Goal: Task Accomplishment & Management: Use online tool/utility

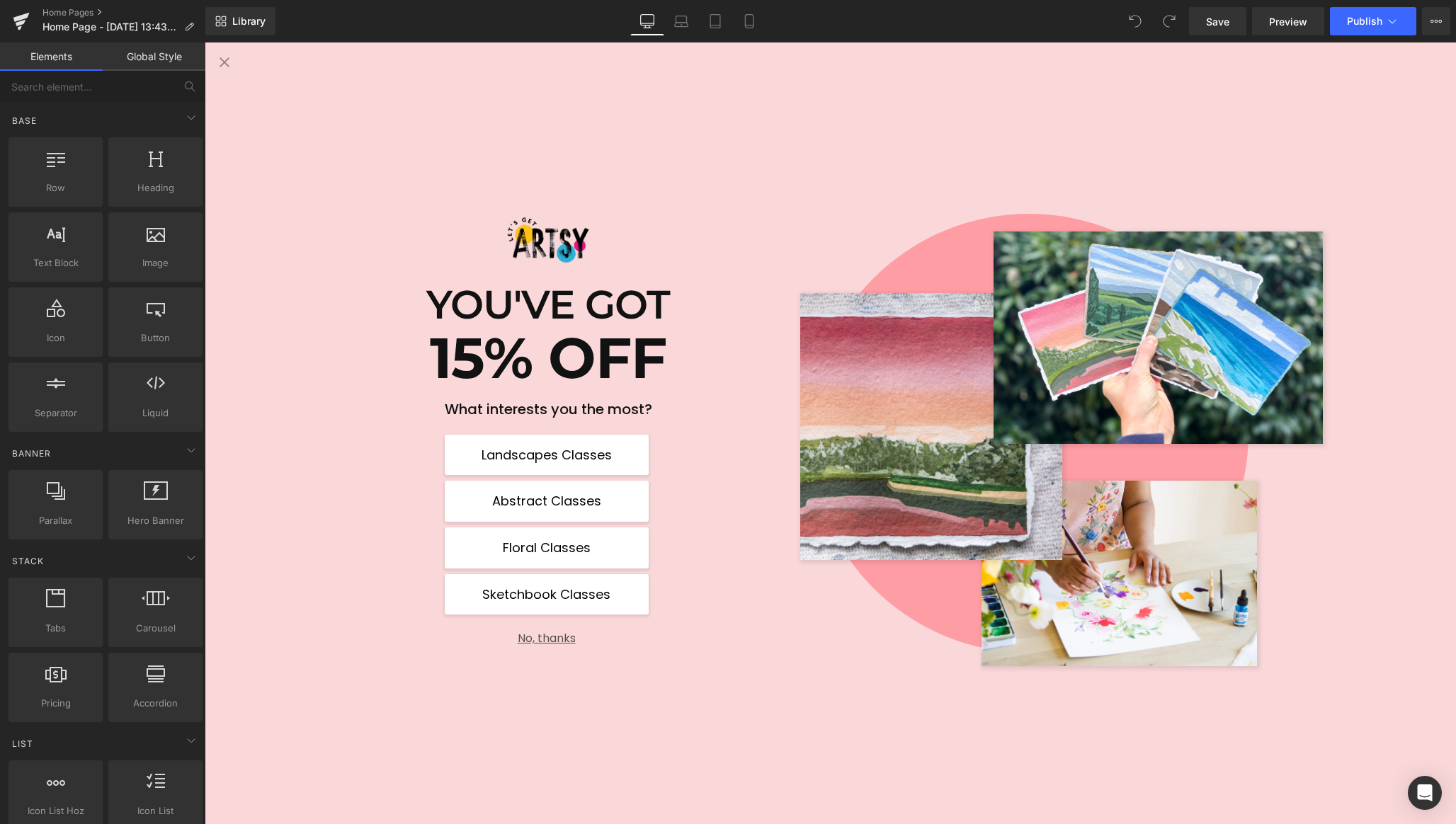
click at [546, 636] on button "No, thanks" at bounding box center [546, 633] width 204 height 25
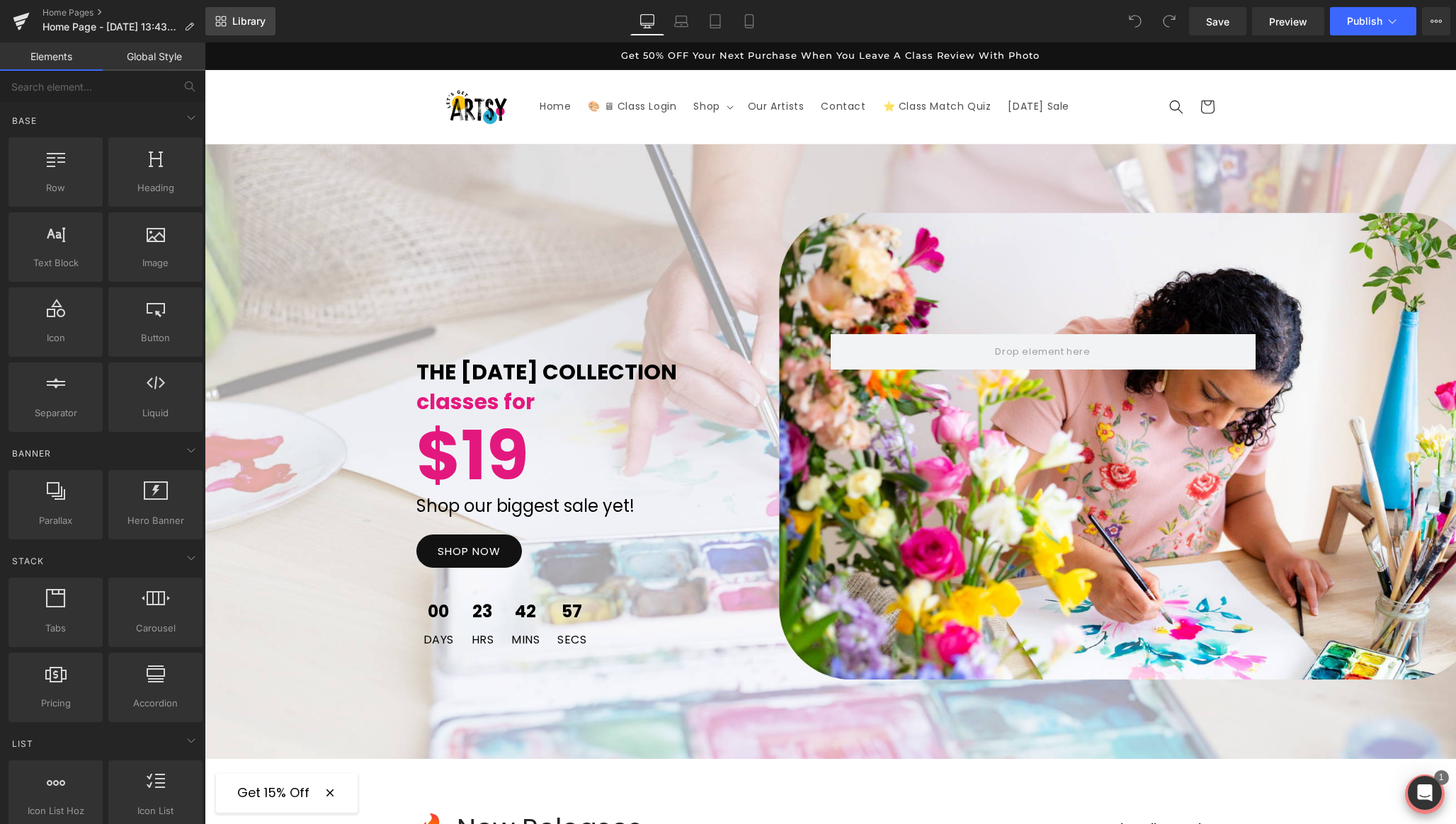
click at [247, 23] on span "Library" at bounding box center [249, 21] width 34 height 13
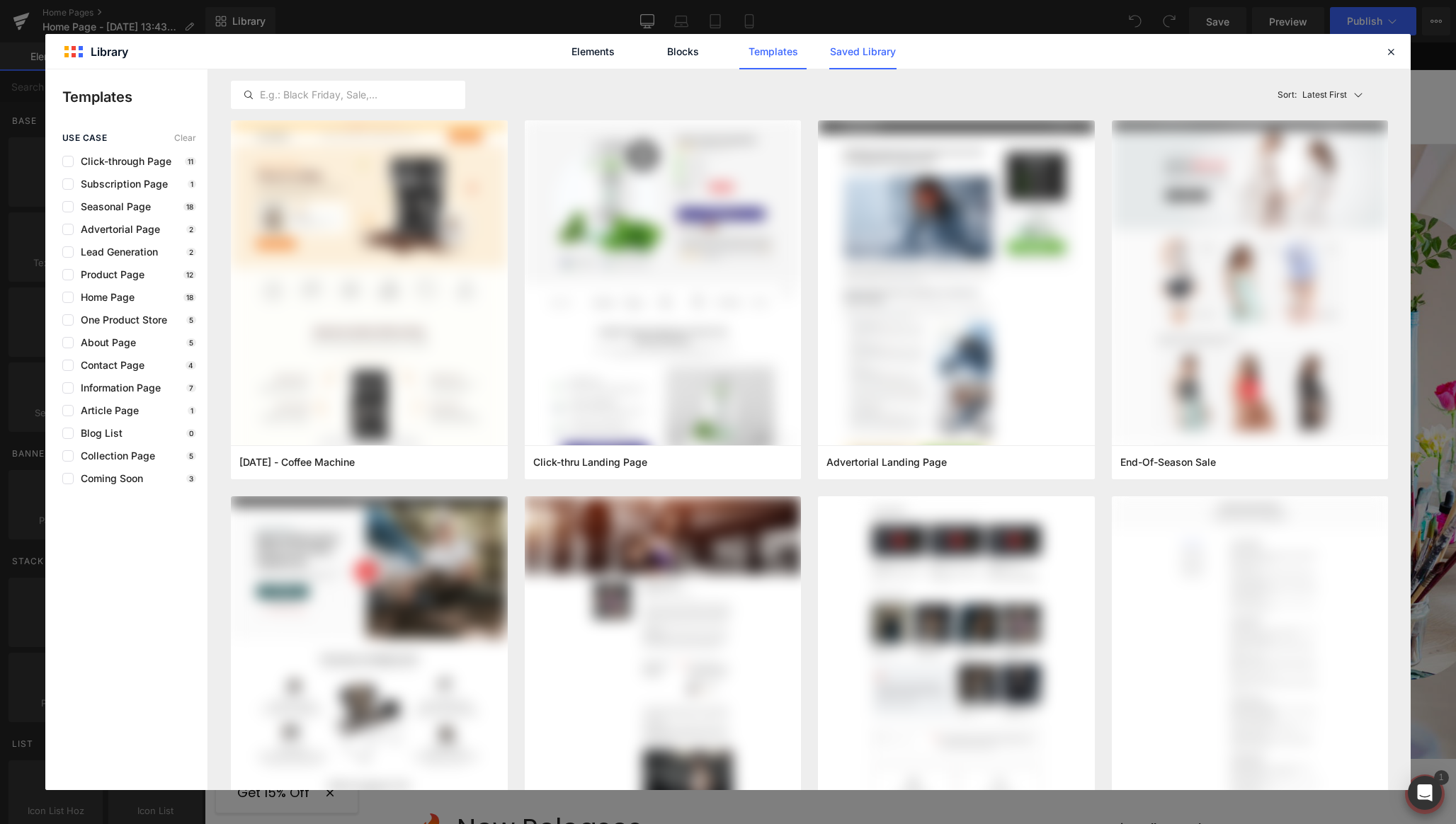
click at [859, 52] on link "Saved Library" at bounding box center [863, 51] width 67 height 35
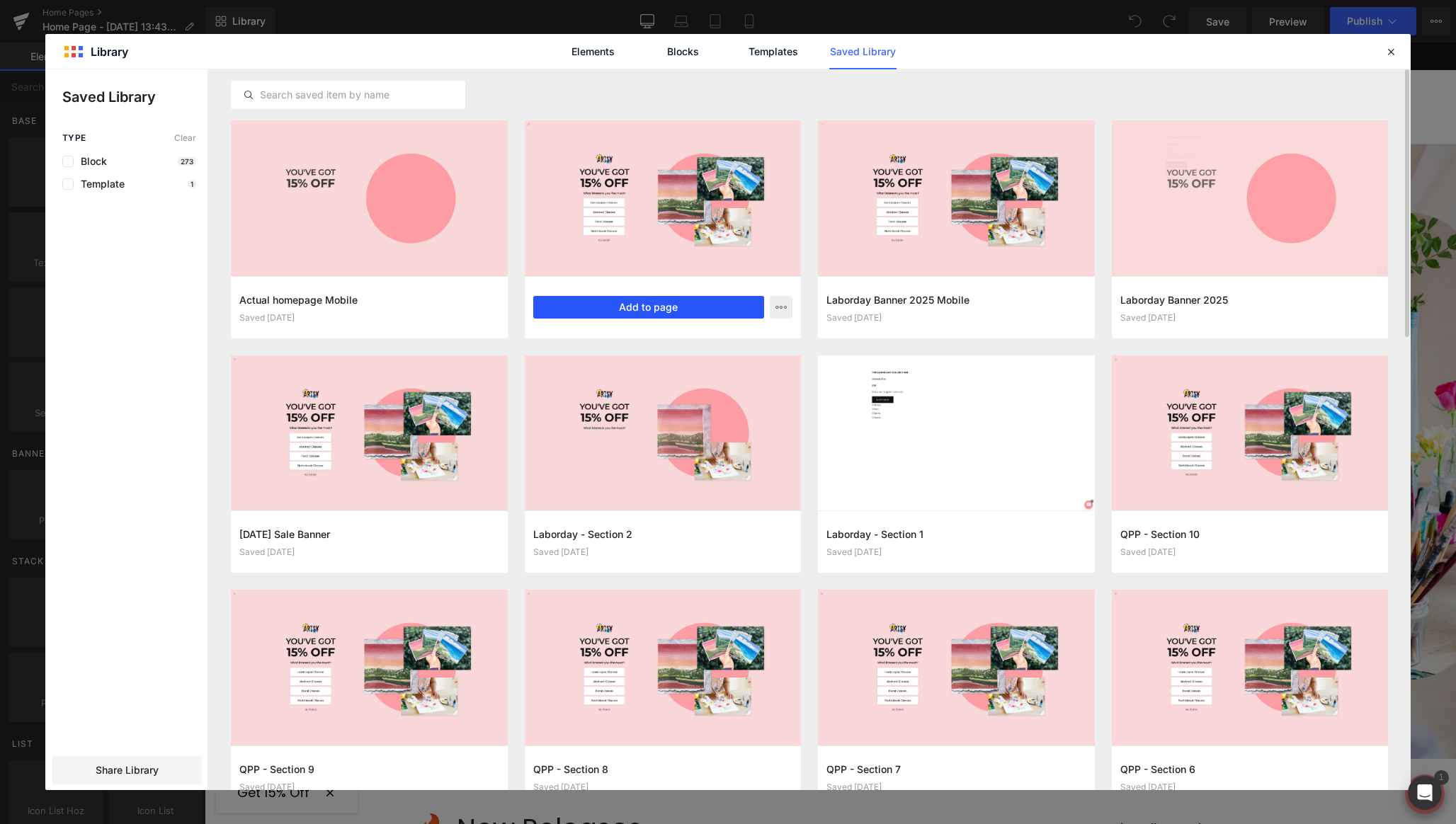
click at [655, 311] on button "Add to page" at bounding box center [649, 307] width 232 height 23
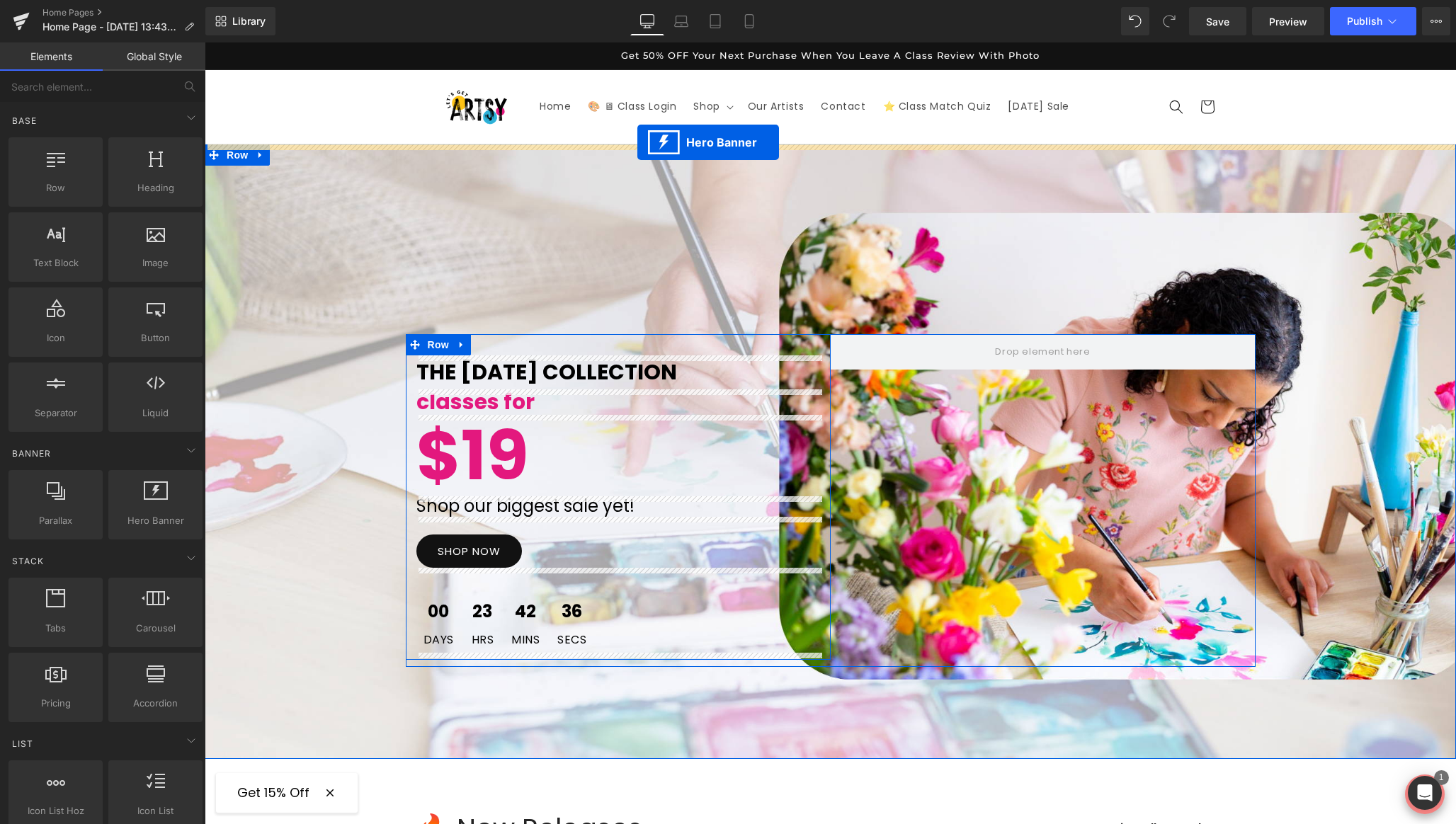
drag, startPoint x: 786, startPoint y: 164, endPoint x: 638, endPoint y: 142, distance: 149.6
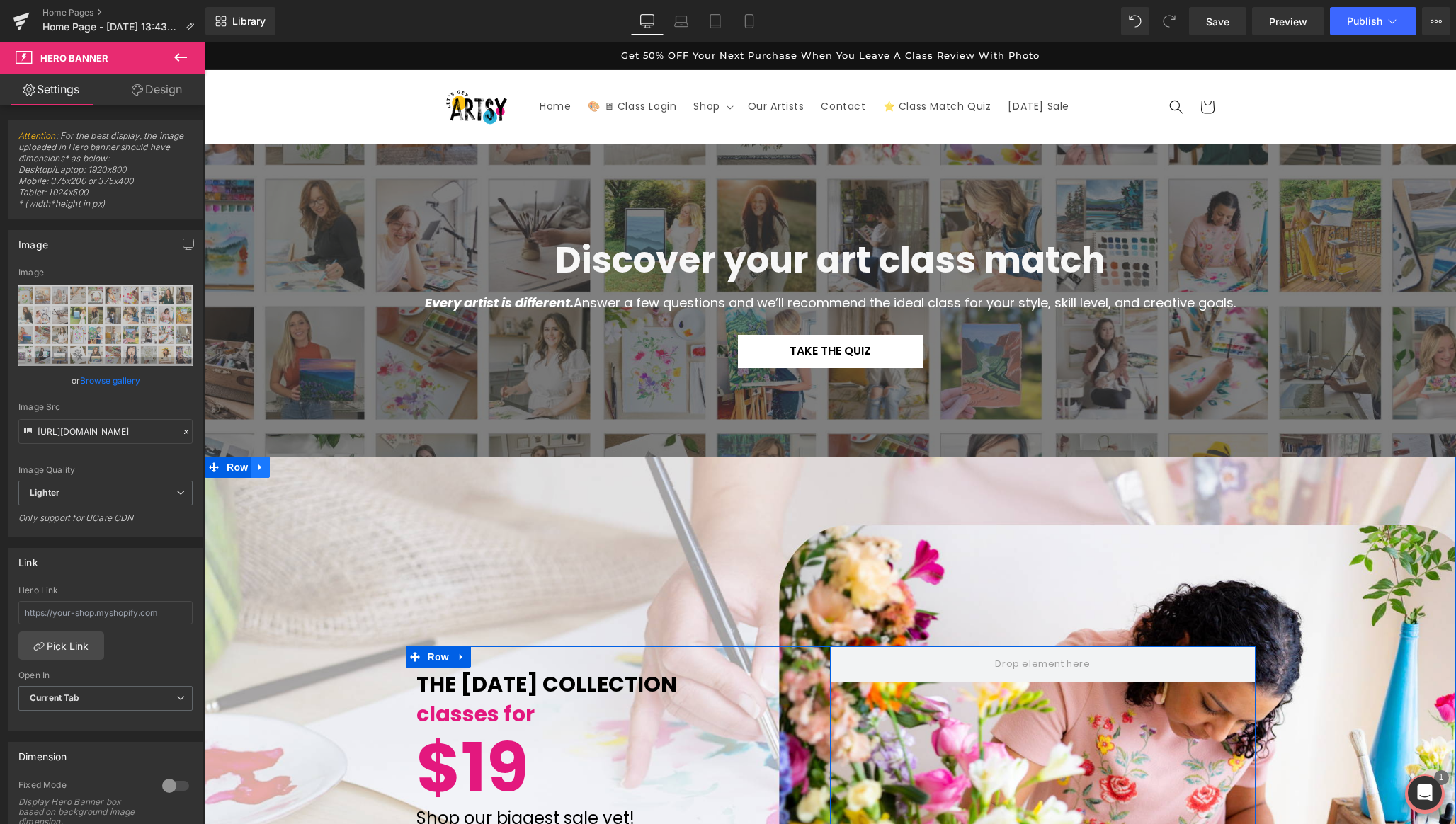
click at [260, 467] on icon at bounding box center [260, 467] width 10 height 11
click at [295, 468] on icon at bounding box center [297, 467] width 10 height 11
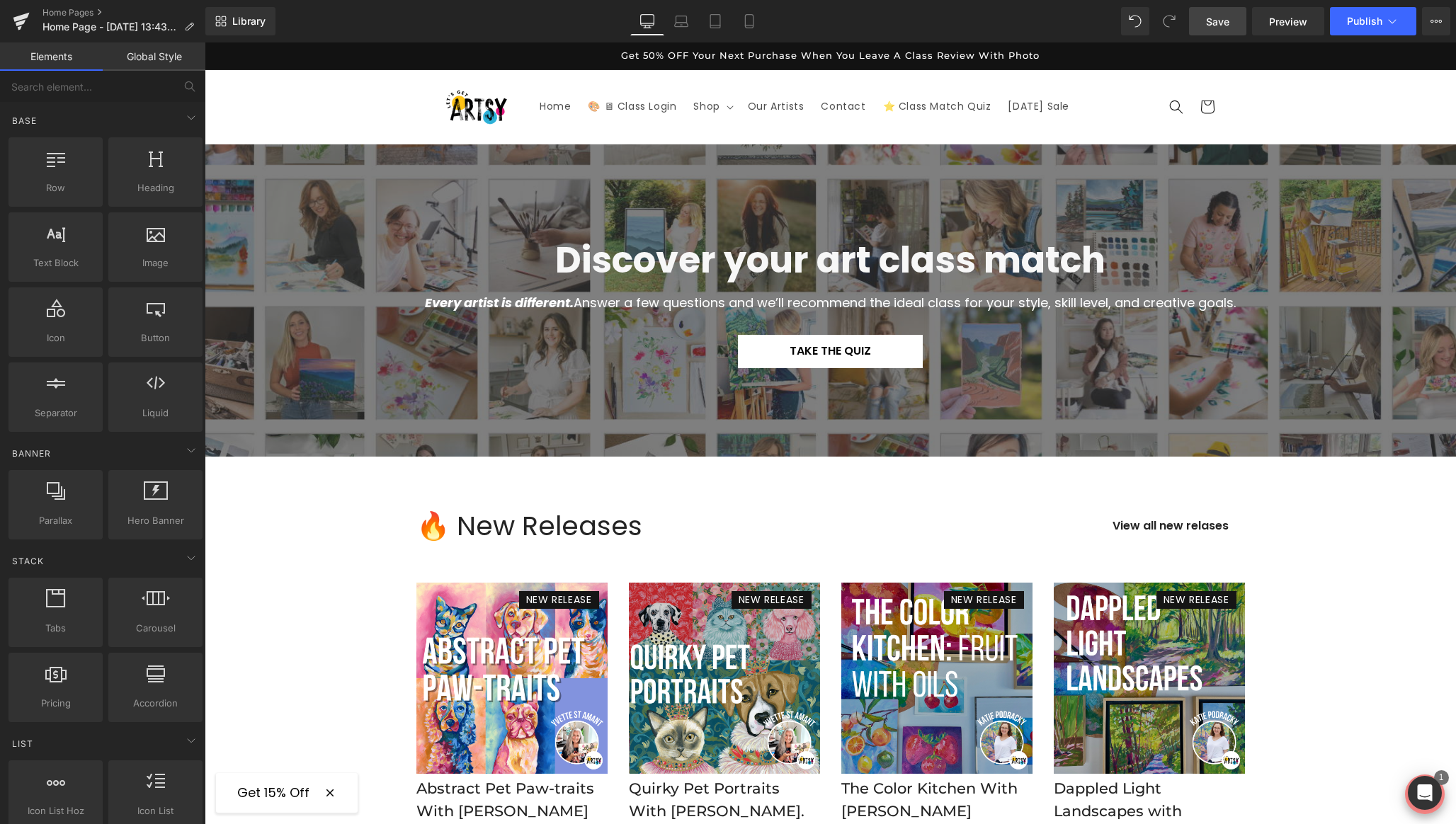
click at [1223, 21] on span "Save" at bounding box center [1218, 21] width 23 height 15
click at [757, 23] on link "Mobile" at bounding box center [749, 21] width 34 height 28
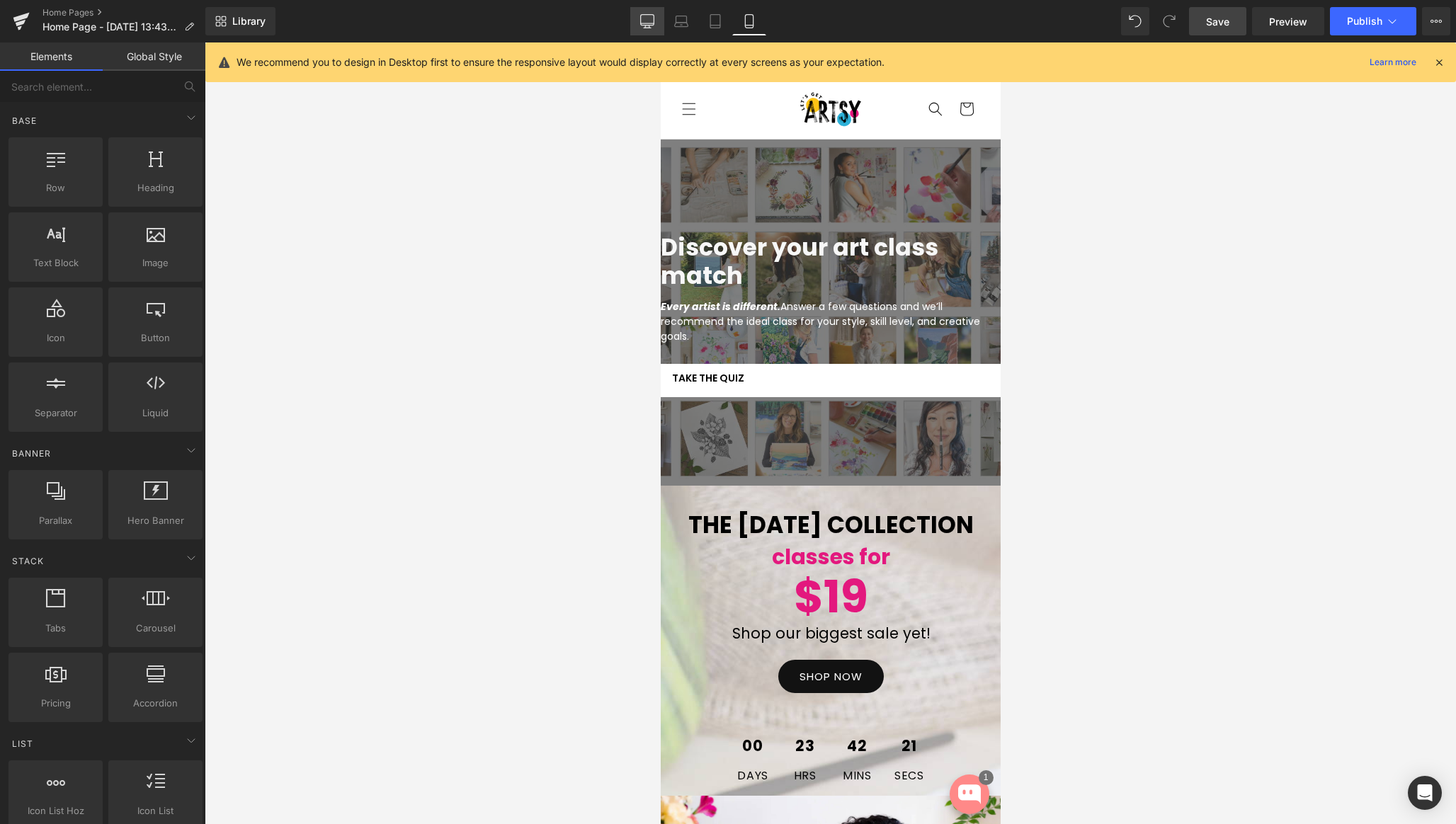
click at [647, 28] on icon at bounding box center [647, 28] width 7 height 0
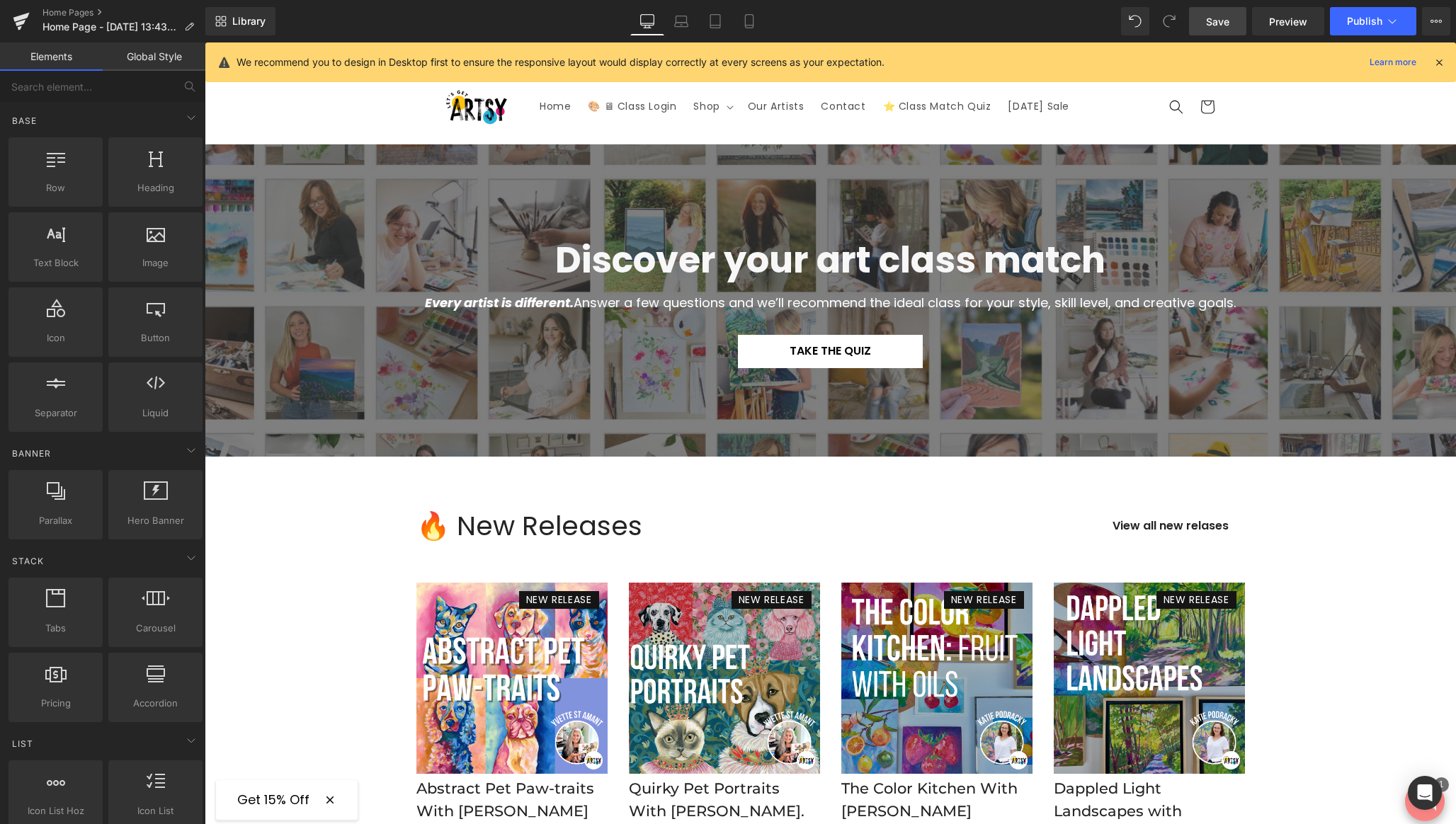
scroll to position [102, 0]
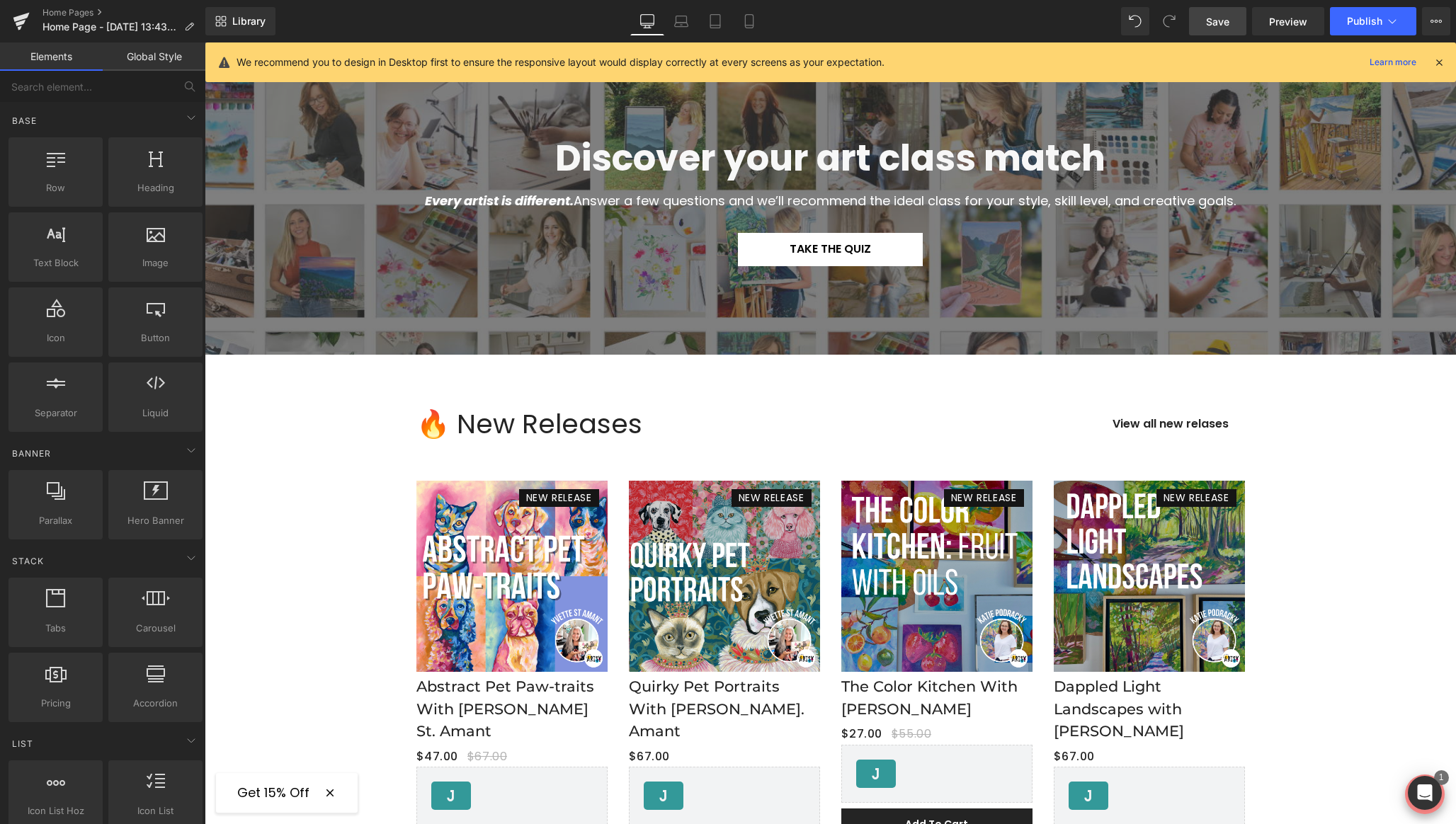
drag, startPoint x: 1439, startPoint y: 62, endPoint x: 606, endPoint y: 30, distance: 833.6
click at [1439, 62] on icon at bounding box center [1439, 62] width 13 height 13
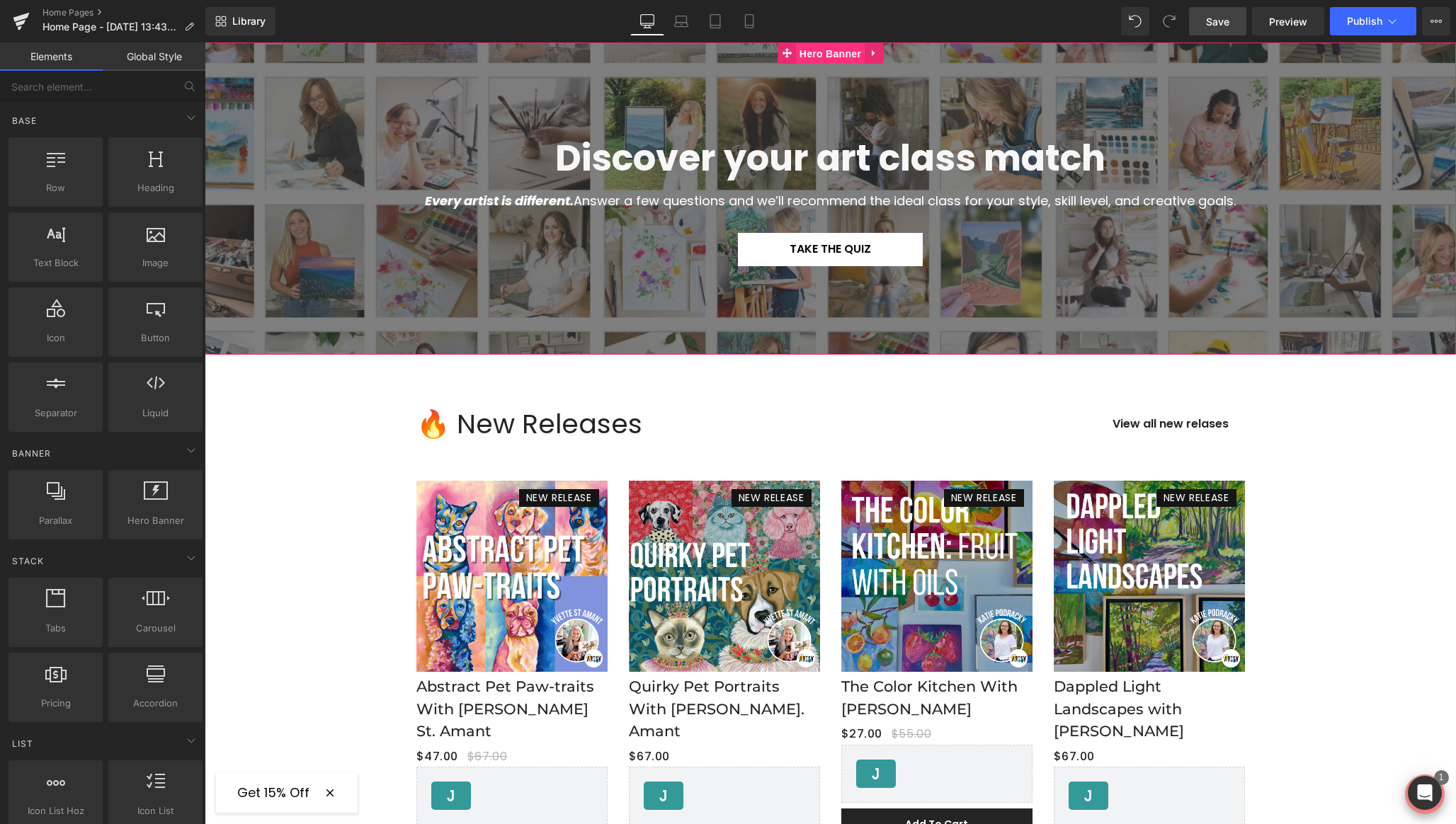
click at [818, 55] on span "Hero Banner" at bounding box center [831, 54] width 69 height 21
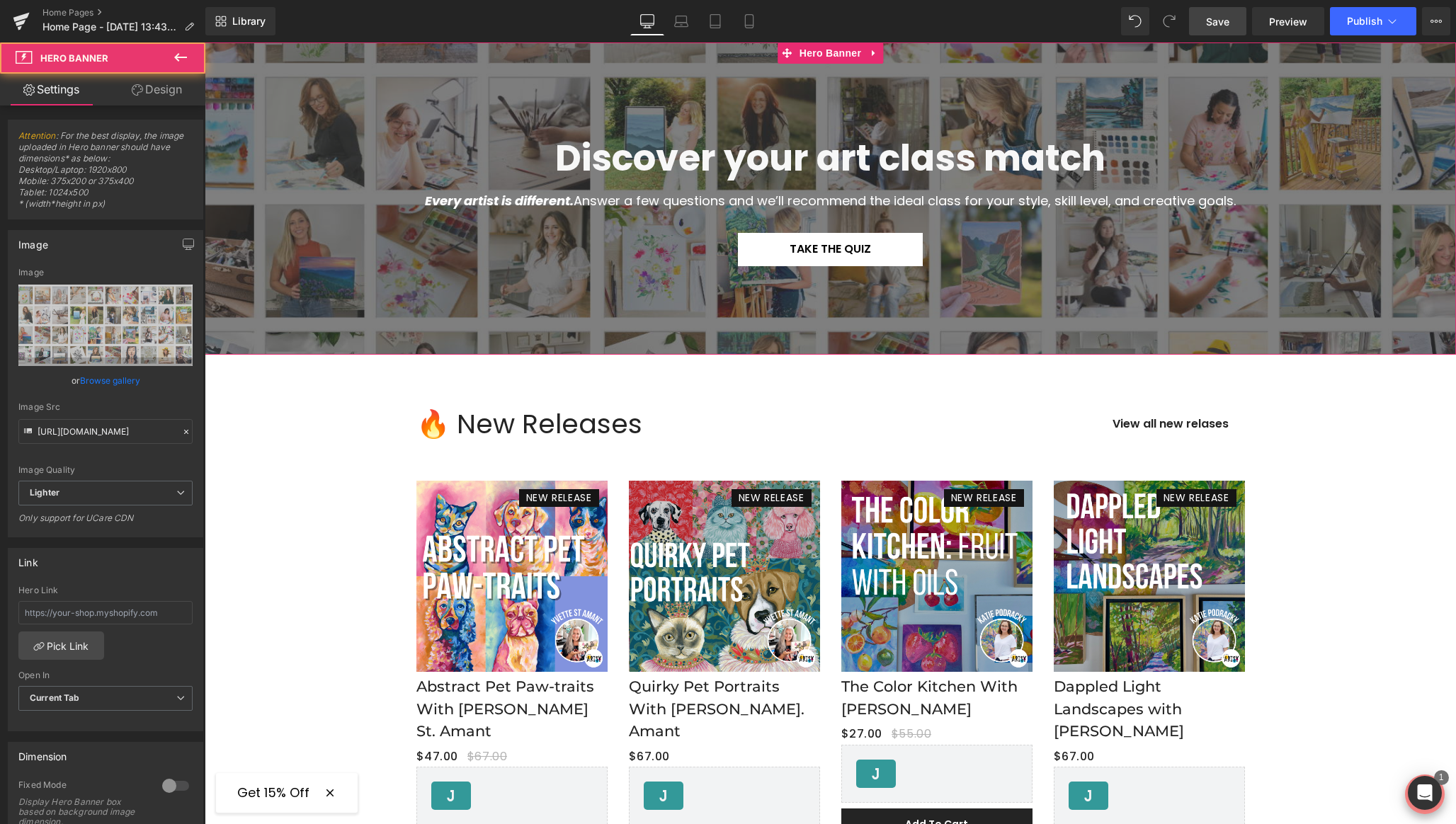
click at [145, 98] on link "Design" at bounding box center [156, 90] width 103 height 32
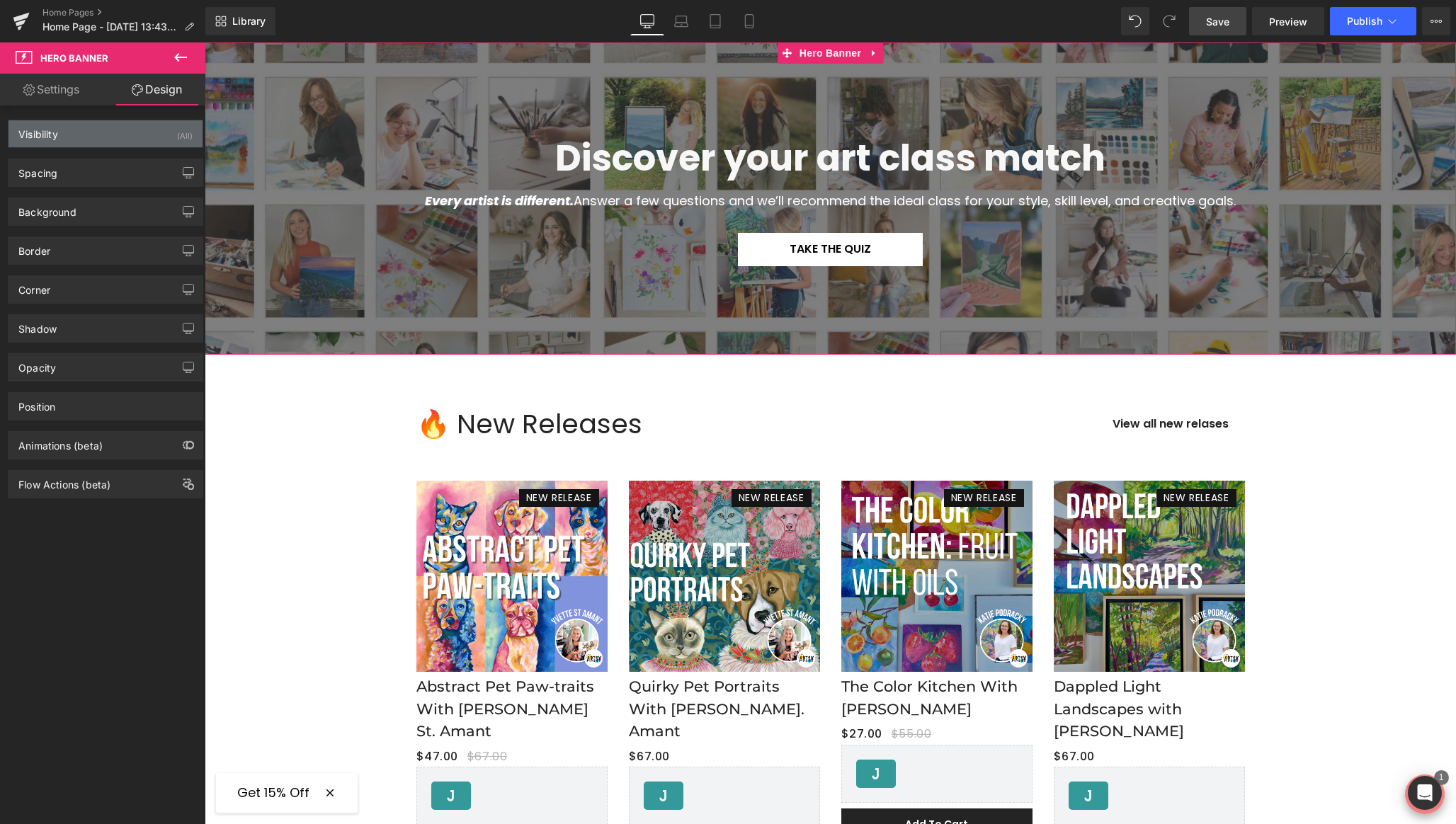
click at [158, 127] on div "Visibility (All)" at bounding box center [105, 134] width 194 height 27
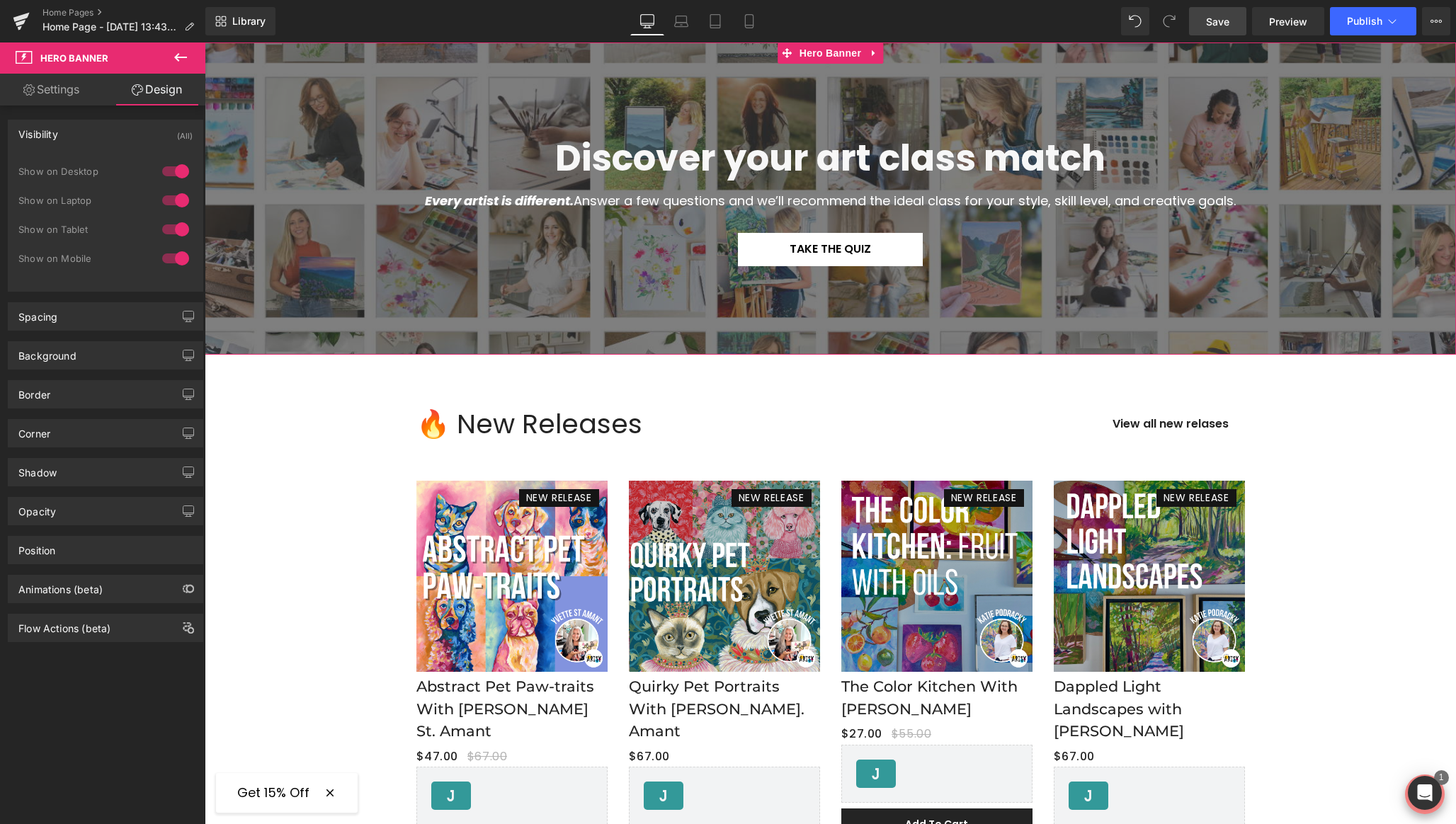
click at [172, 261] on div at bounding box center [175, 259] width 34 height 23
drag, startPoint x: 1217, startPoint y: 21, endPoint x: 820, endPoint y: 44, distance: 397.7
click at [1217, 21] on span "Save" at bounding box center [1218, 21] width 23 height 15
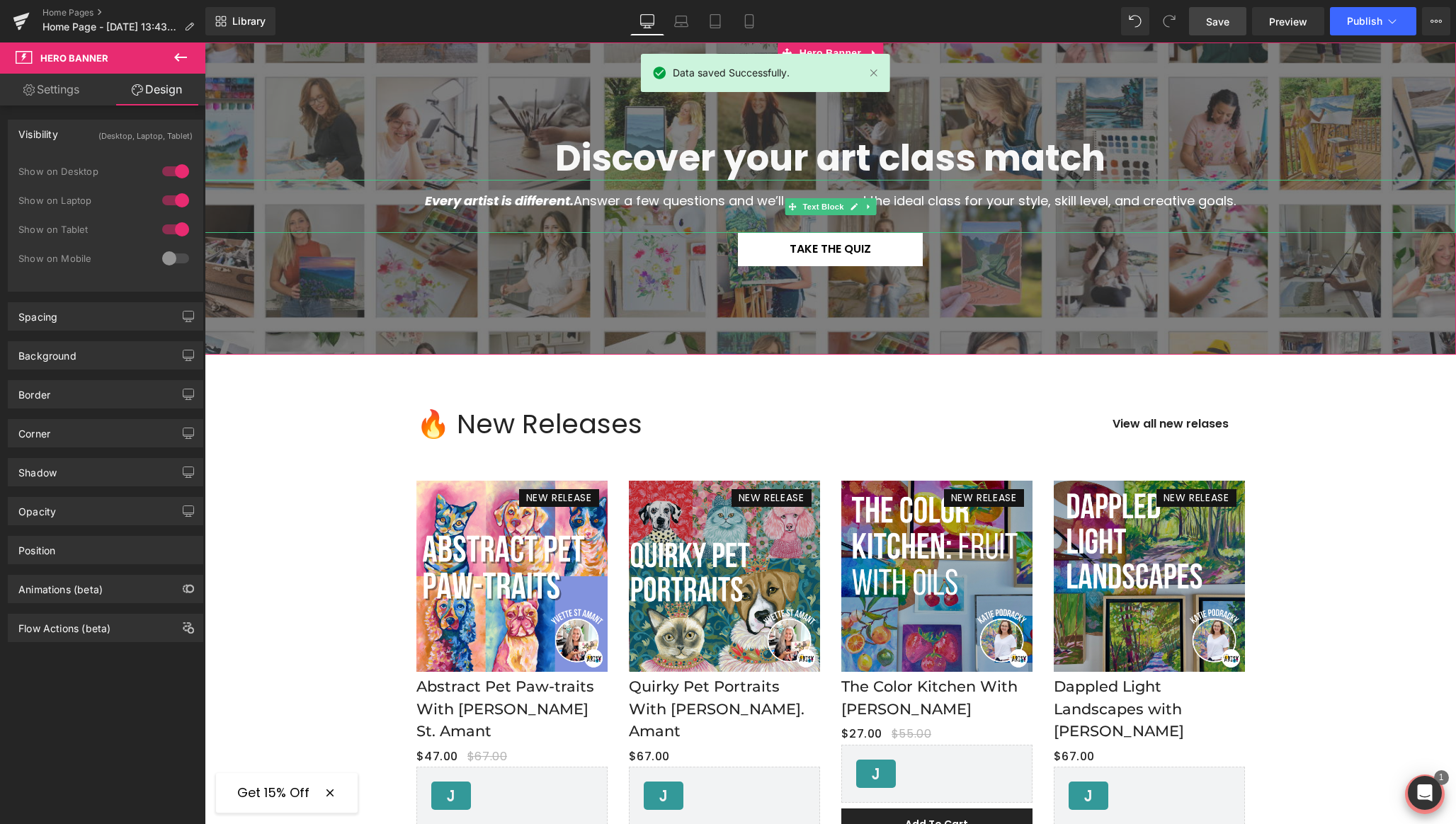
scroll to position [0, 0]
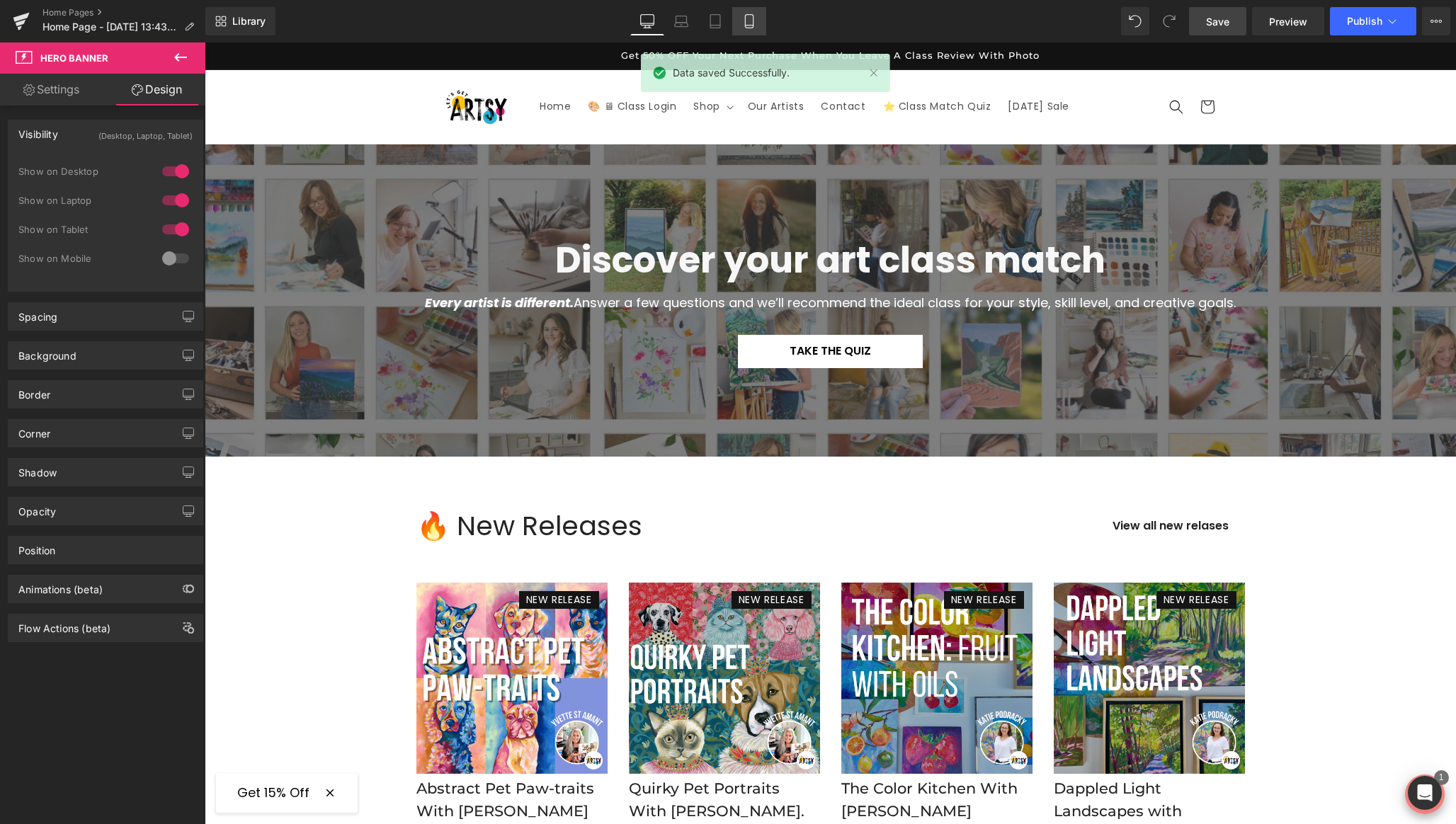
click at [749, 23] on icon at bounding box center [749, 21] width 14 height 14
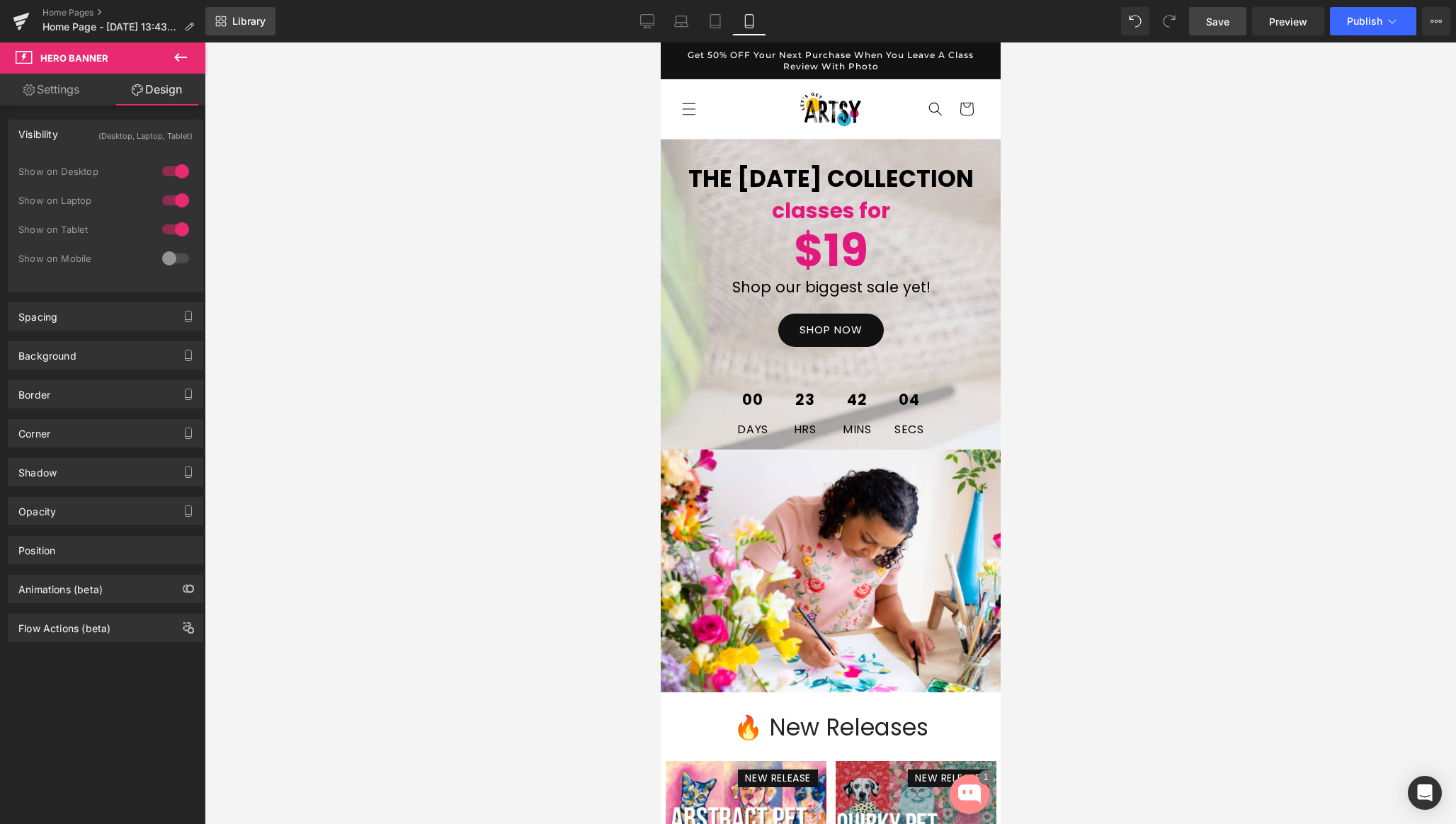
click at [237, 21] on span "Library" at bounding box center [249, 21] width 34 height 13
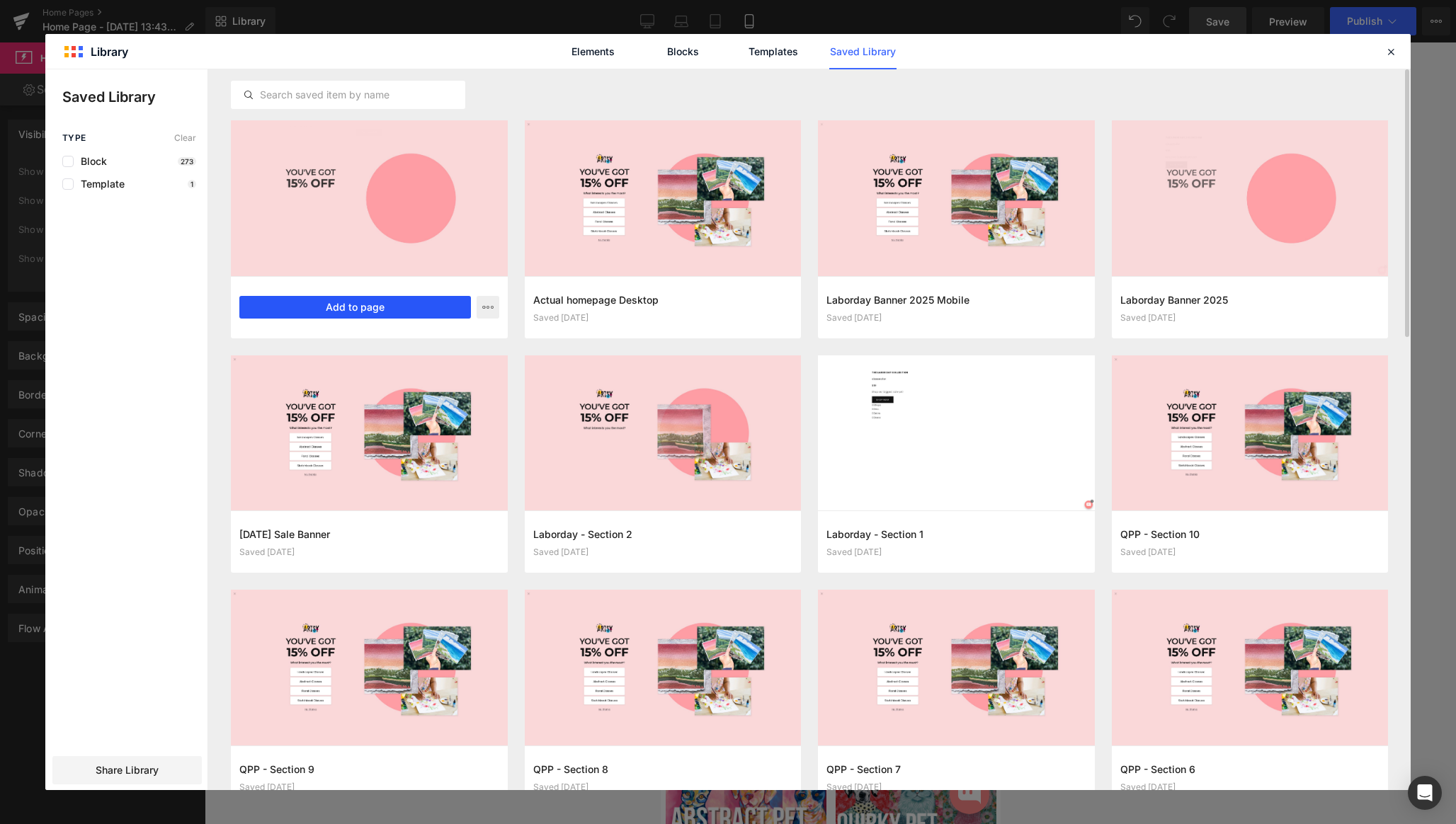
click at [366, 311] on button "Add to page" at bounding box center [355, 307] width 232 height 23
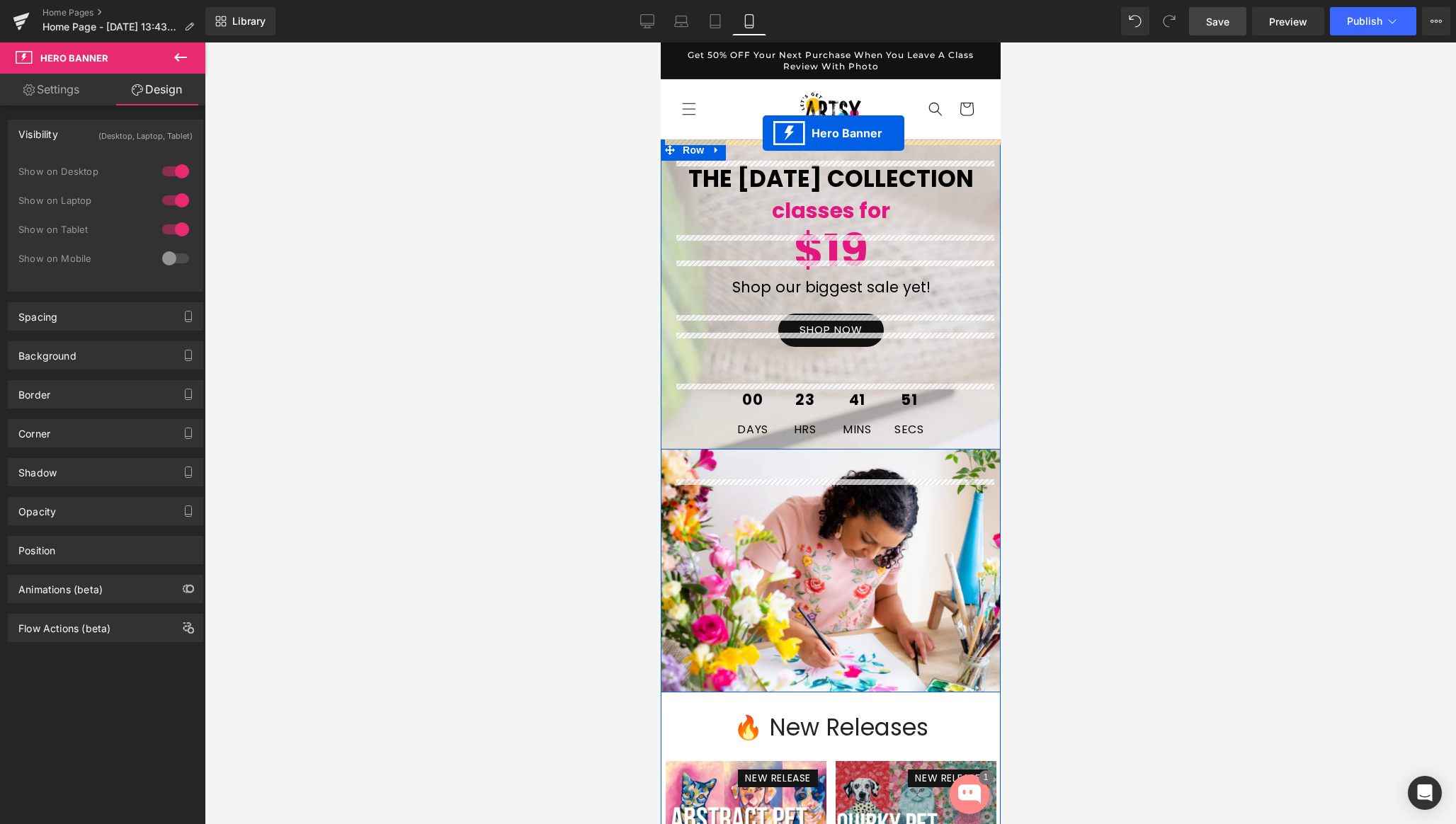
drag, startPoint x: 786, startPoint y: 656, endPoint x: 762, endPoint y: 133, distance: 523.6
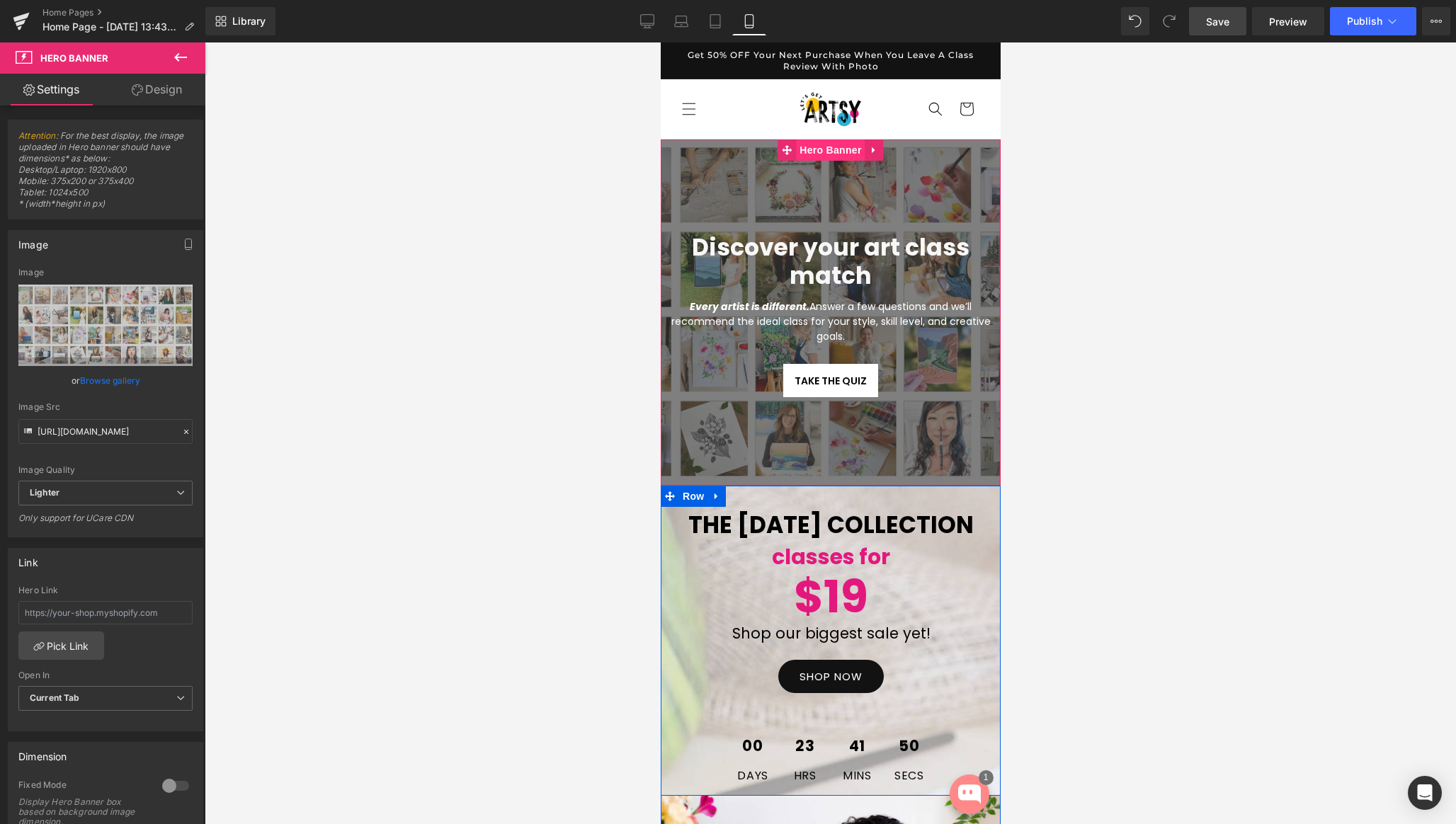
click at [829, 153] on span "Hero Banner" at bounding box center [830, 150] width 69 height 21
click at [162, 97] on link "Design" at bounding box center [156, 90] width 103 height 32
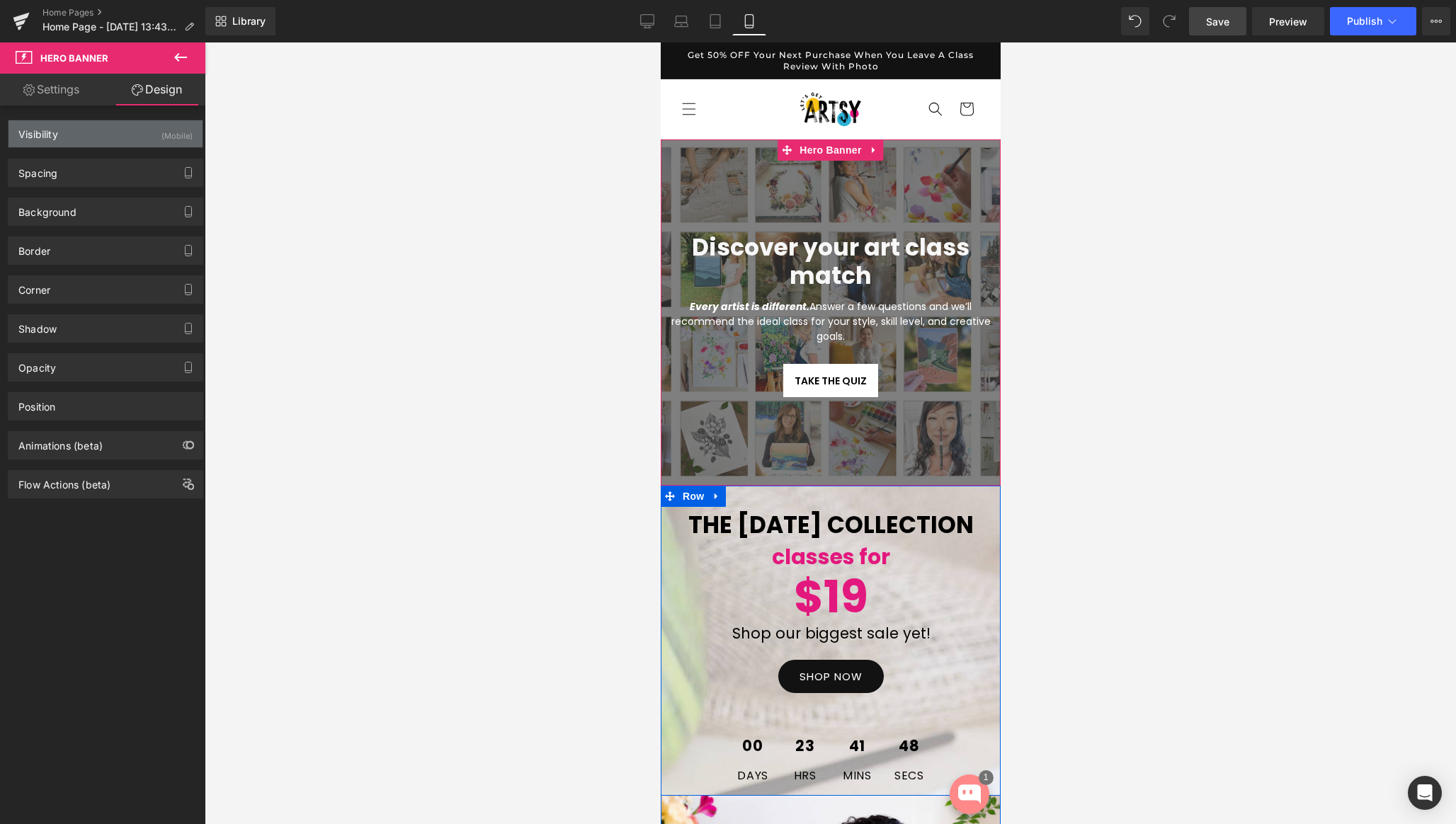
click at [185, 138] on div "(Mobile)" at bounding box center [177, 132] width 31 height 23
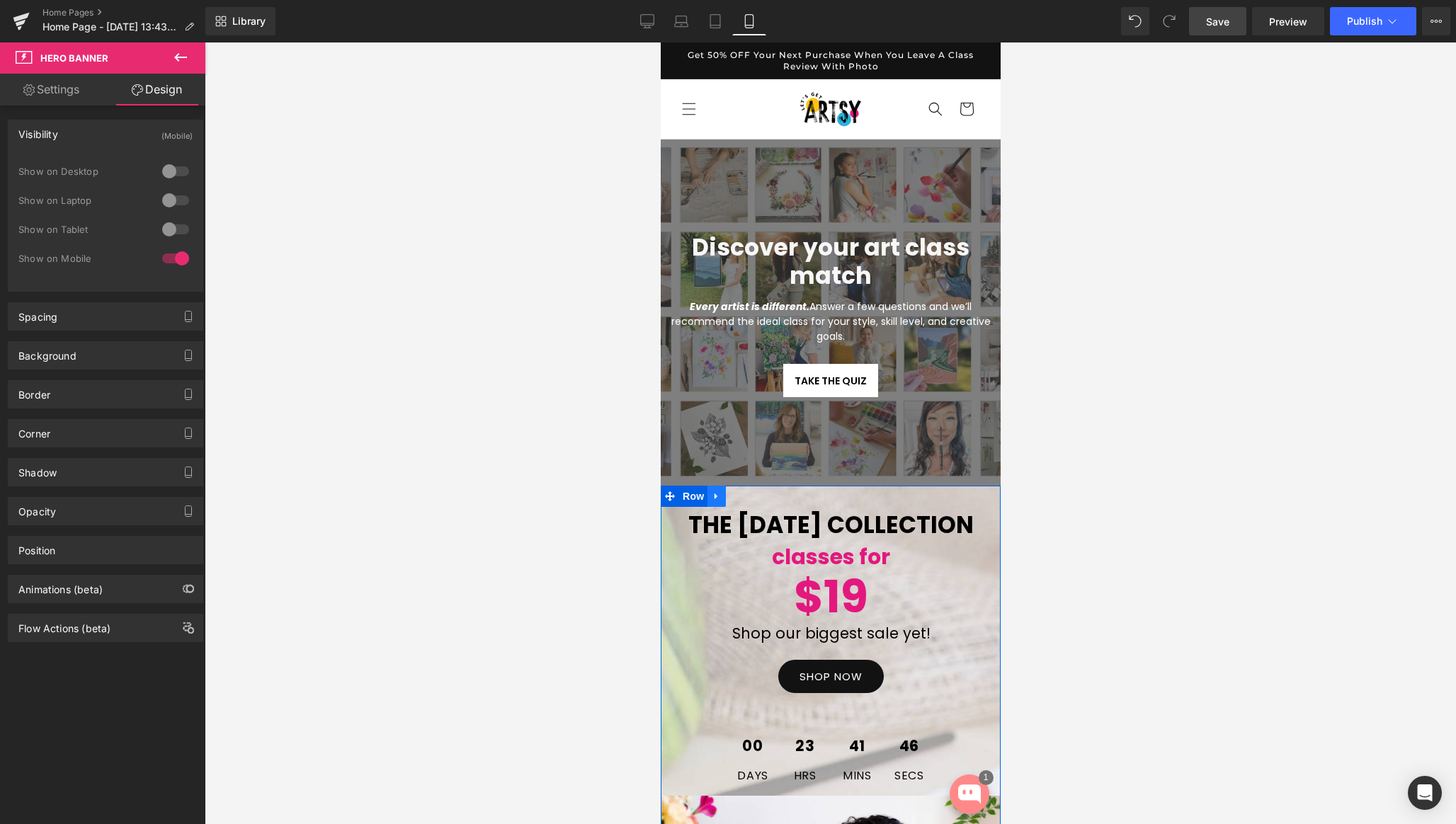
click at [715, 499] on icon at bounding box center [716, 496] width 10 height 11
click at [752, 499] on icon at bounding box center [753, 496] width 10 height 10
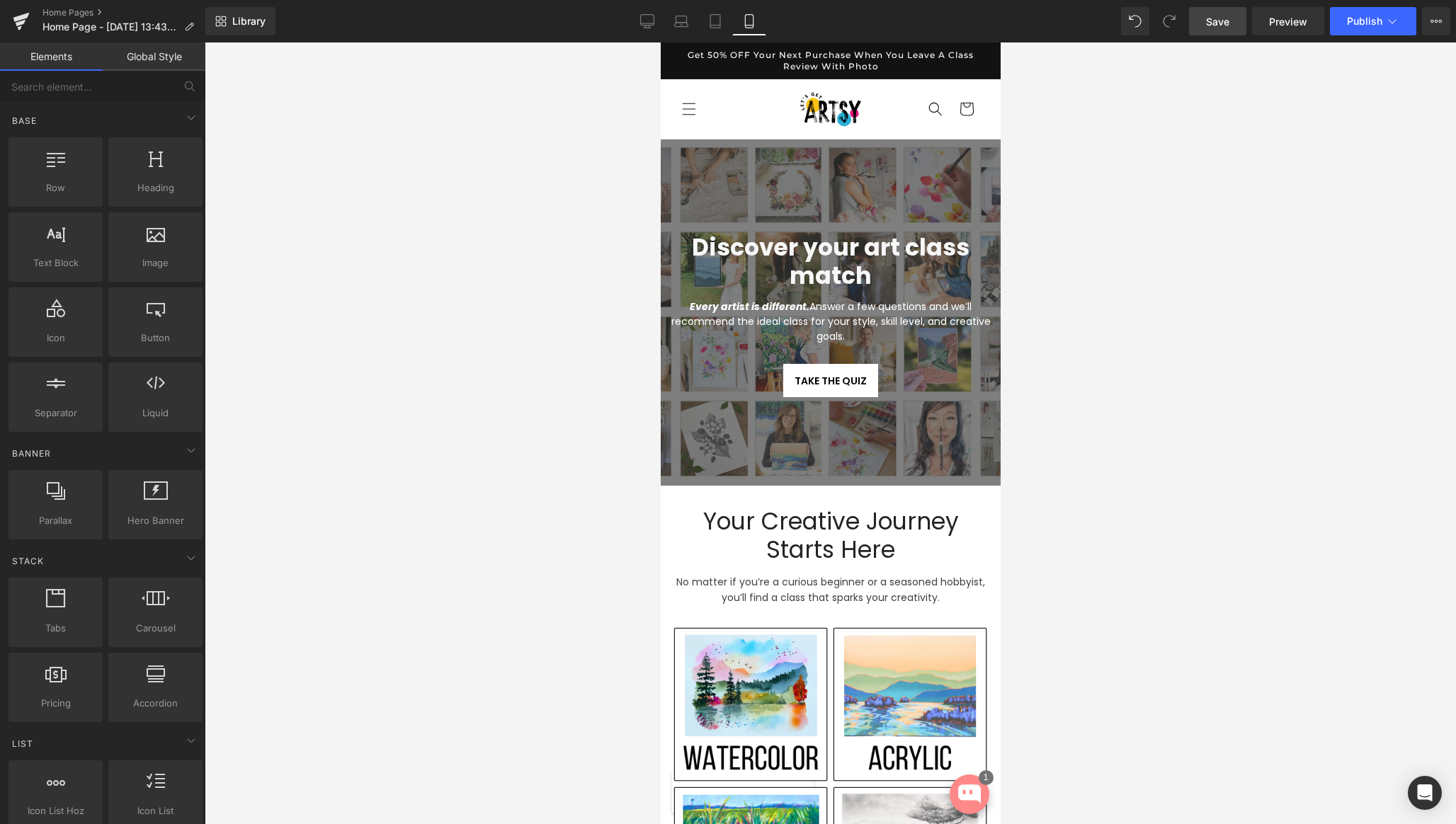
click at [1217, 18] on span "Save" at bounding box center [1218, 21] width 23 height 15
click at [1357, 20] on span "Publish" at bounding box center [1364, 21] width 35 height 12
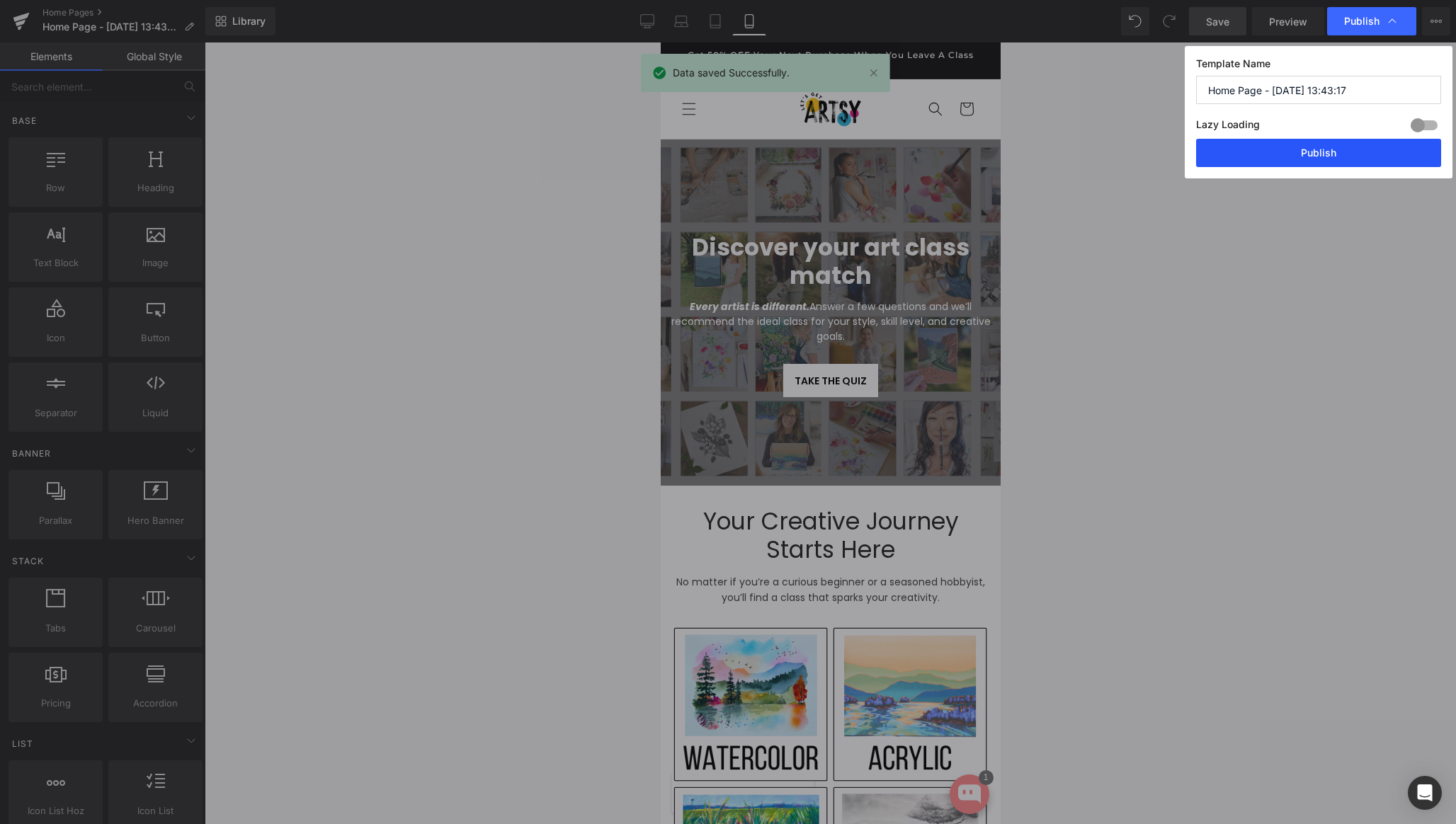
click at [1299, 150] on button "Publish" at bounding box center [1319, 153] width 245 height 28
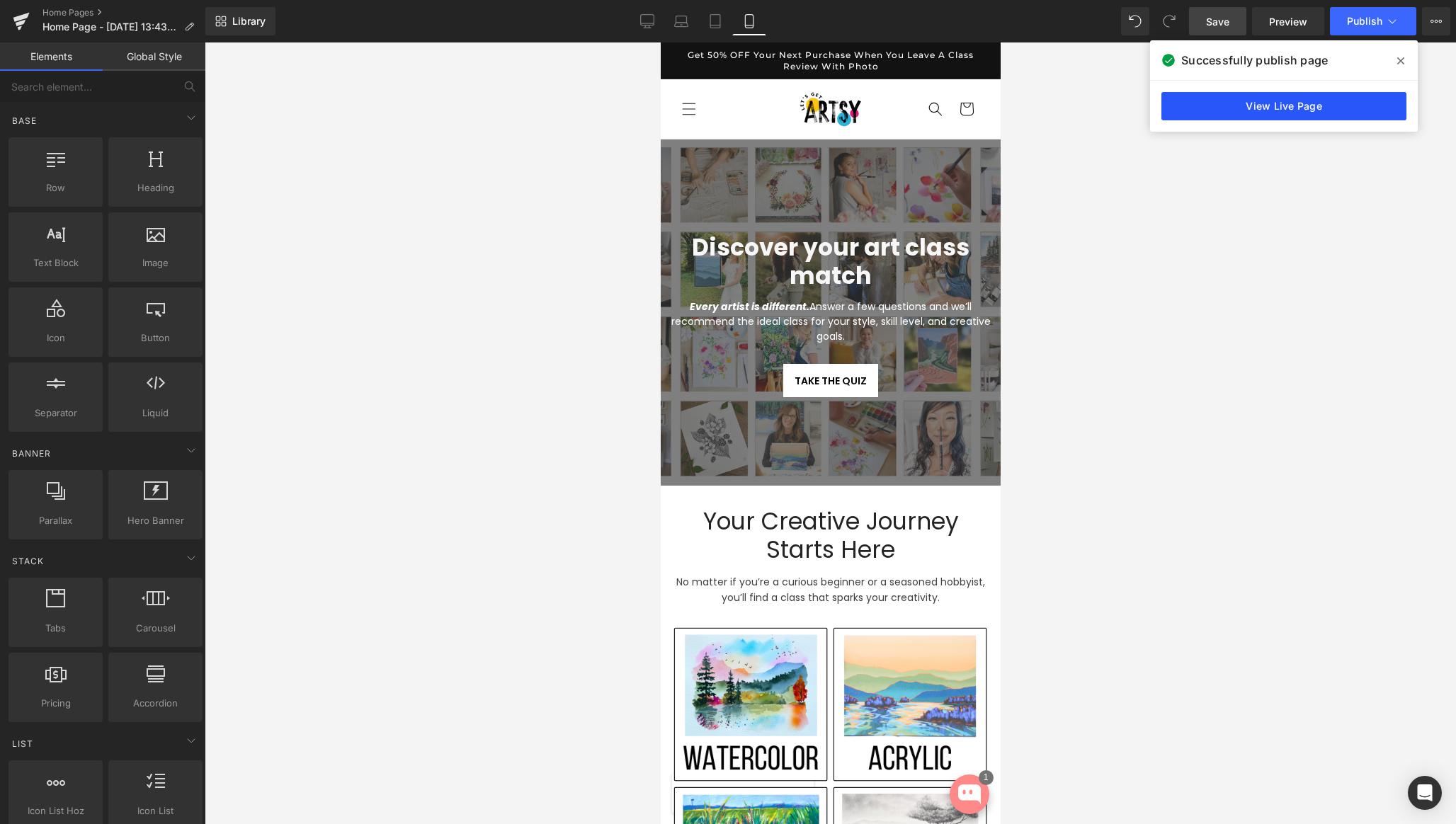
click at [1265, 108] on link "View Live Page" at bounding box center [1283, 106] width 245 height 28
